Goal: Task Accomplishment & Management: Use online tool/utility

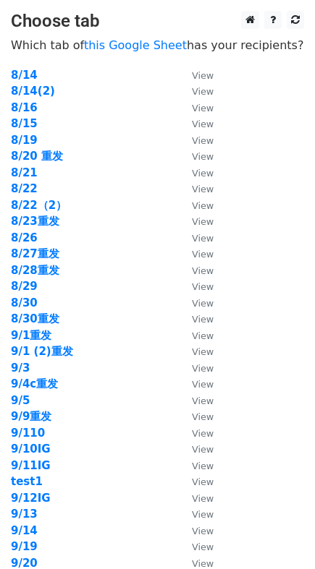
scroll to position [1953, 0]
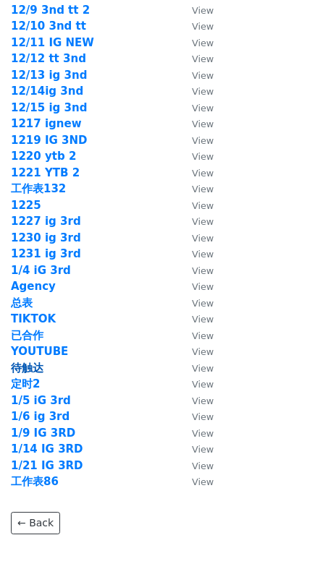
click at [33, 369] on strong "待触达" at bounding box center [27, 368] width 33 height 13
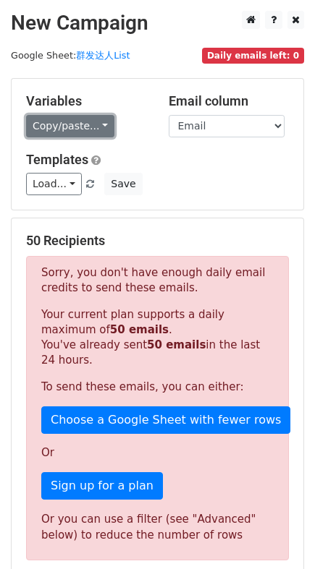
click at [61, 127] on link "Copy/paste..." at bounding box center [70, 126] width 88 height 22
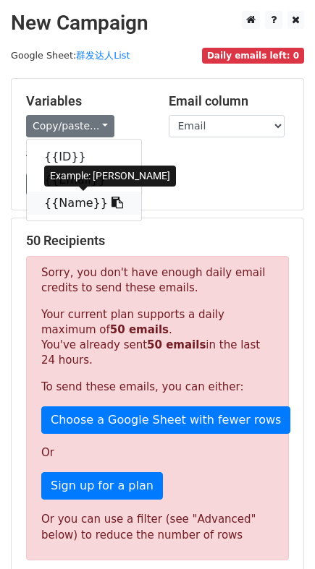
click at [79, 200] on link "{{Name}}" at bounding box center [84, 203] width 114 height 23
